Goal: Task Accomplishment & Management: Use online tool/utility

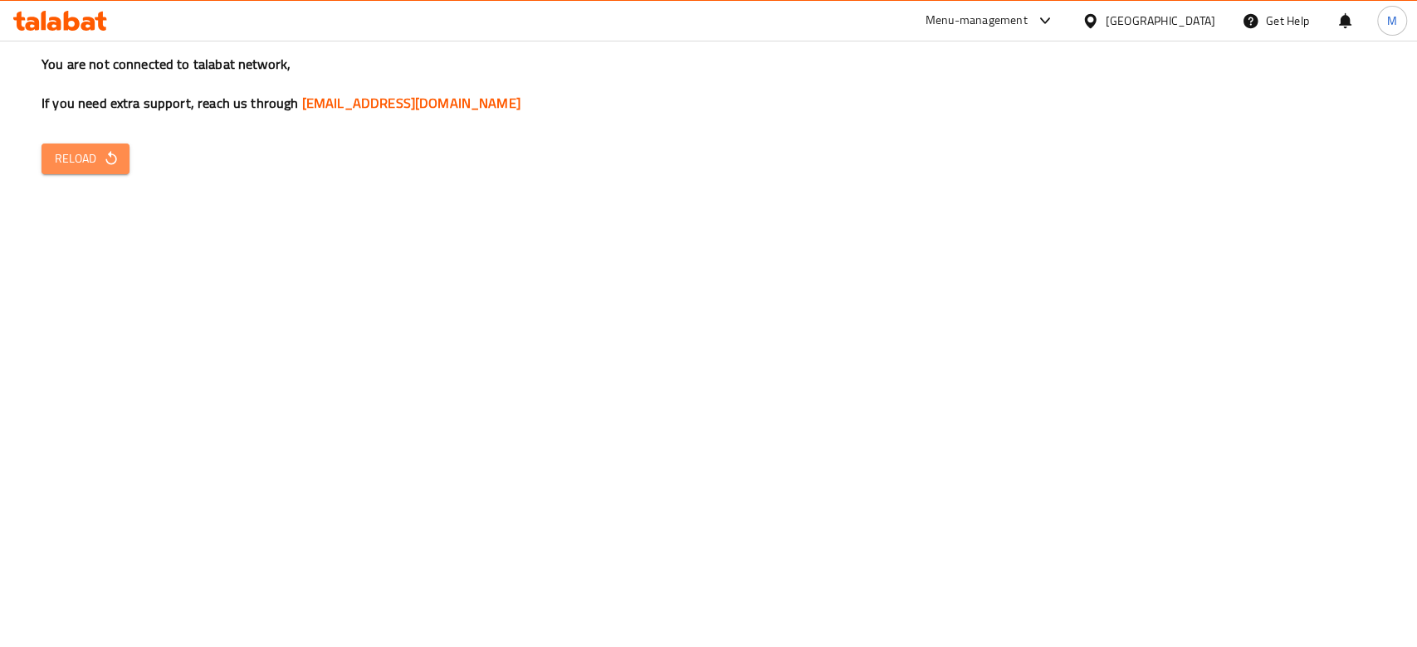
click at [87, 157] on span "Reload" at bounding box center [85, 159] width 61 height 21
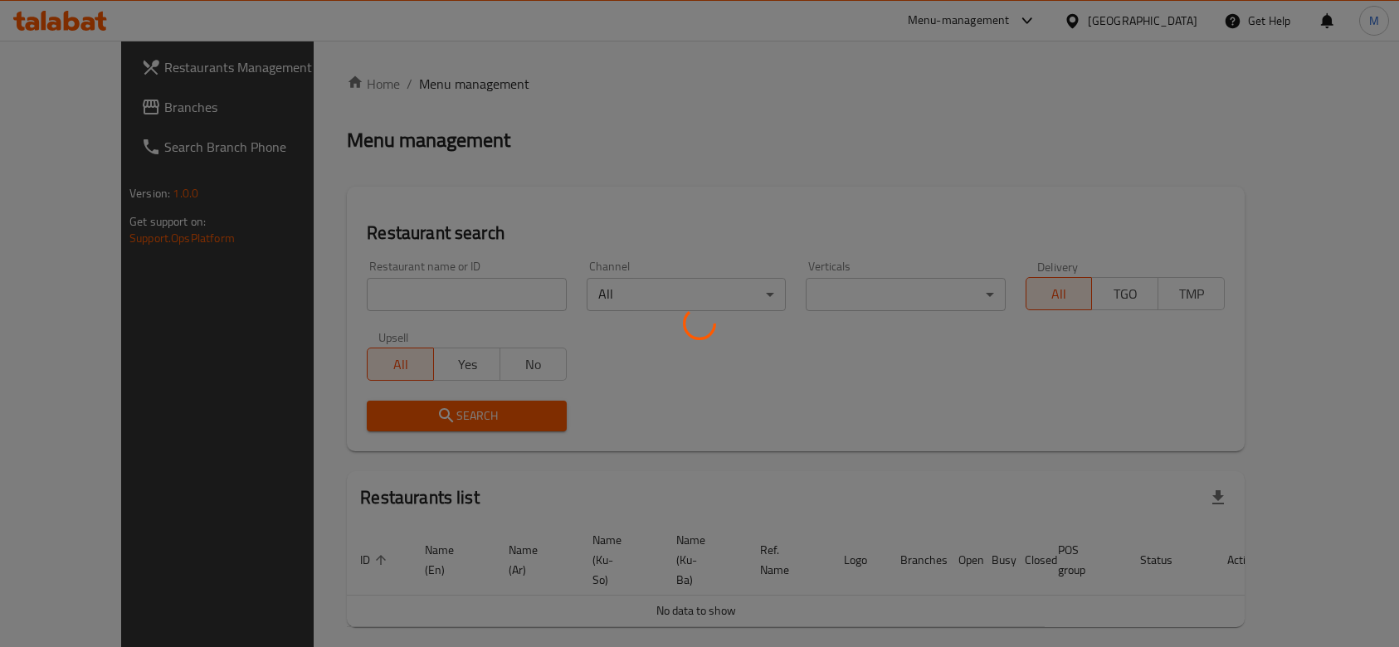
click at [398, 295] on div at bounding box center [699, 323] width 1399 height 647
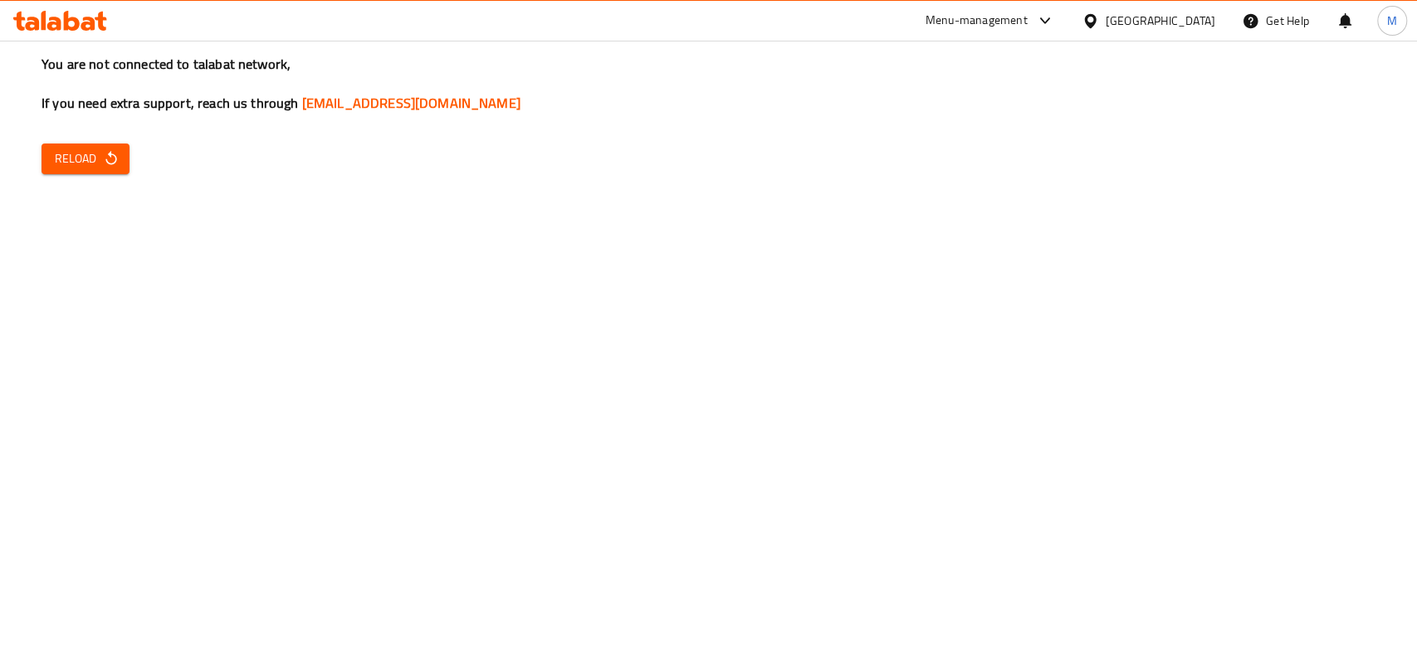
click at [398, 295] on div "You are not connected to talabat network, If you need extra support, reach us t…" at bounding box center [708, 323] width 1417 height 647
click at [113, 150] on icon "button" at bounding box center [111, 158] width 17 height 17
click at [59, 149] on span "Reload" at bounding box center [85, 159] width 61 height 21
click at [628, 339] on div "You are not connected to talabat network, If you need extra support, reach us t…" at bounding box center [708, 323] width 1417 height 647
click at [599, 491] on div "You are not connected to talabat network, If you need extra support, reach us t…" at bounding box center [708, 323] width 1417 height 647
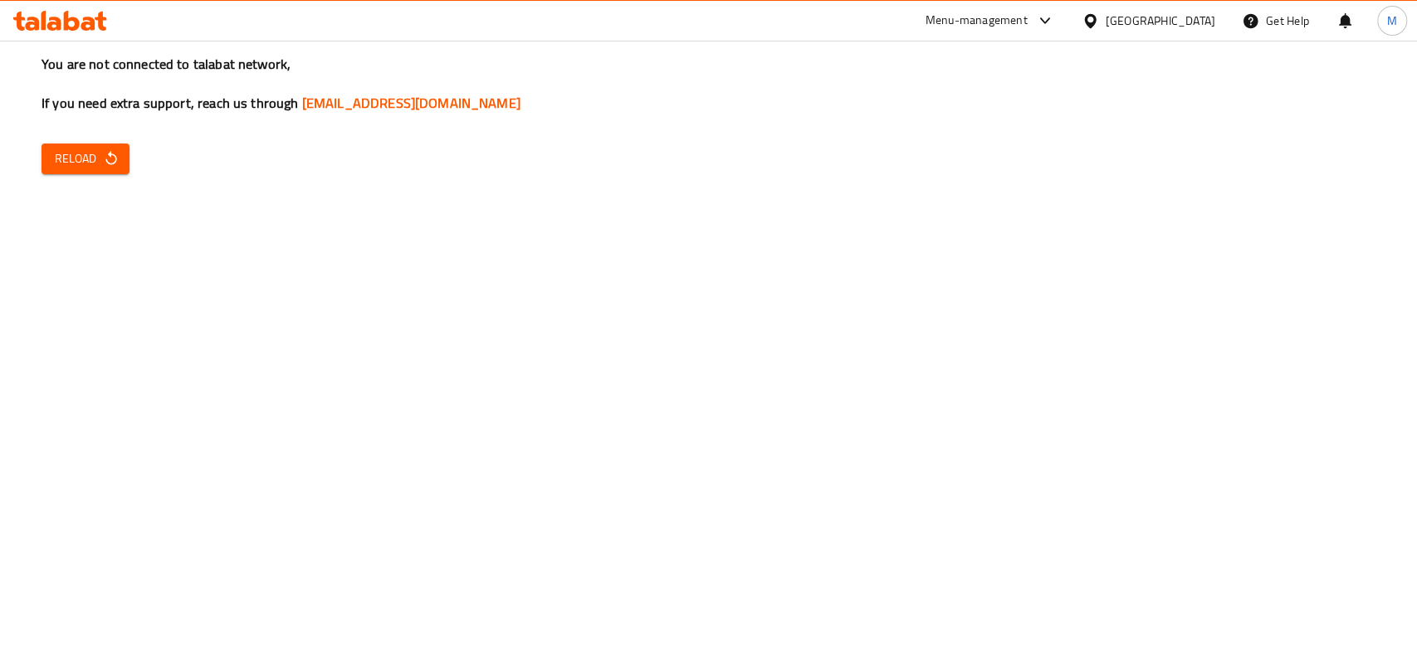
click at [0, 282] on div "You are not connected to talabat network, If you need extra support, reach us t…" at bounding box center [708, 323] width 1417 height 647
